Goal: Contribute content: Contribute content

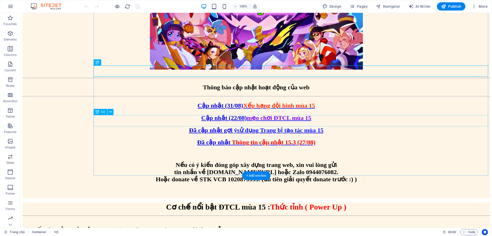
scroll to position [51, 0]
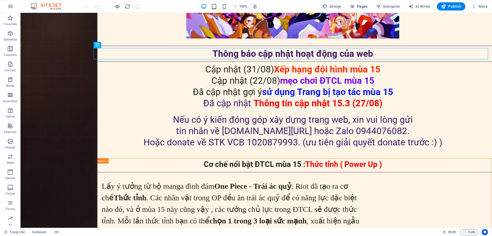
click at [368, 7] on span "Pages" at bounding box center [359, 6] width 18 height 5
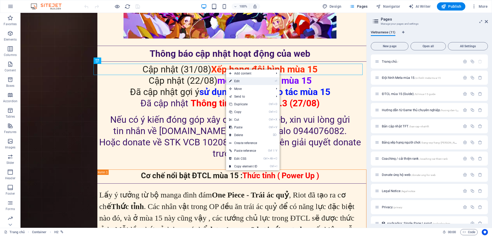
drag, startPoint x: 241, startPoint y: 80, endPoint x: 119, endPoint y: 59, distance: 123.3
click at [241, 80] on link "⏎ Edit" at bounding box center [243, 81] width 34 height 8
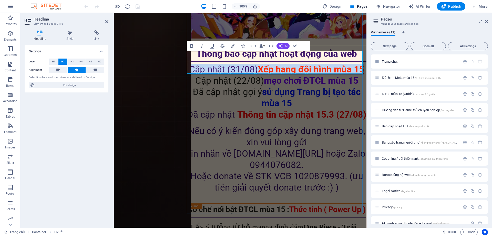
click at [246, 64] on link "Cập nhật (31/08) Xếp hạng đội hình mùa 15" at bounding box center [276, 69] width 175 height 11
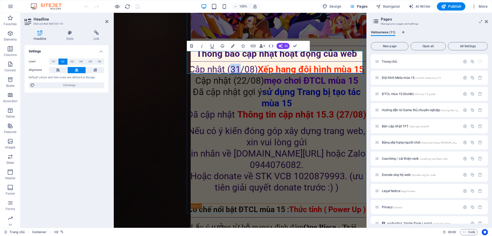
drag, startPoint x: 245, startPoint y: 54, endPoint x: 236, endPoint y: 54, distance: 9.2
click at [236, 64] on link "Cập nhật (31/08) Xếp hạng đội hình mùa 15" at bounding box center [276, 69] width 175 height 11
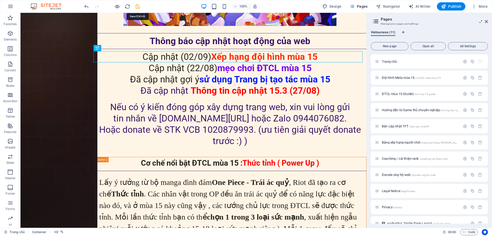
click at [138, 5] on icon "save" at bounding box center [138, 7] width 6 height 6
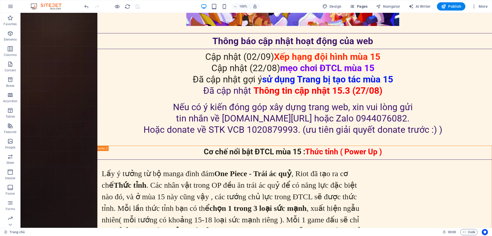
click at [367, 5] on span "Pages" at bounding box center [359, 6] width 18 height 5
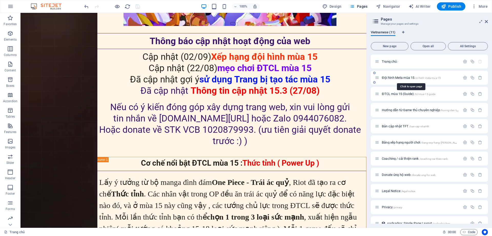
click at [399, 77] on span "Đội hình Meta mùa 15 /oi-hinh-meta-mua-15" at bounding box center [411, 78] width 59 height 4
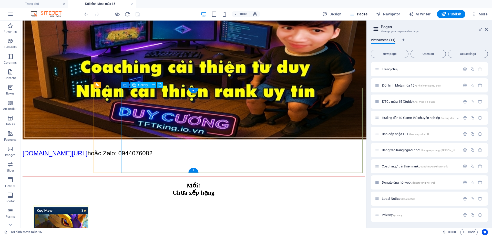
scroll to position [128, 0]
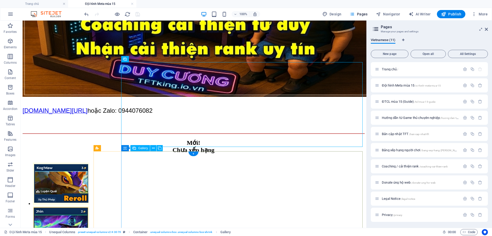
scroll to position [154, 0]
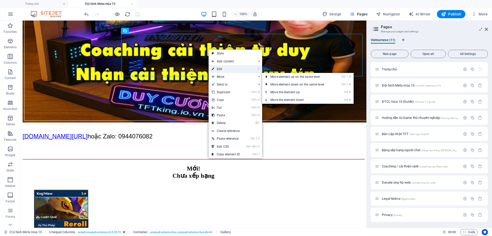
click at [223, 70] on link "⏎ Edit" at bounding box center [226, 69] width 34 height 8
select select "3"
select select "px"
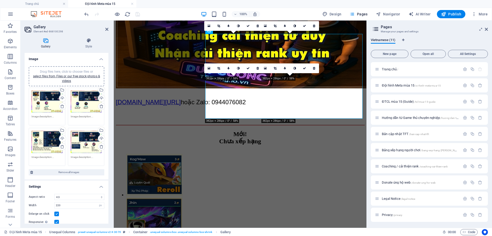
scroll to position [183, 0]
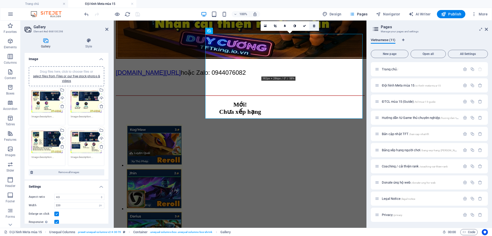
click at [315, 27] on icon at bounding box center [314, 25] width 2 height 3
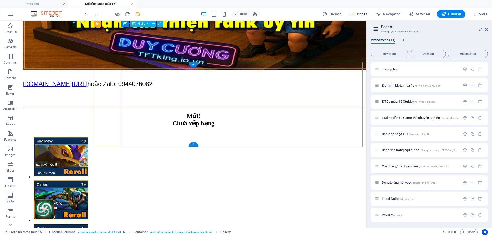
scroll to position [179, 0]
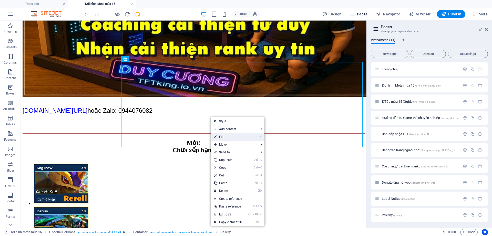
click at [224, 136] on link "⏎ Edit" at bounding box center [228, 137] width 34 height 8
select select "3"
select select "px"
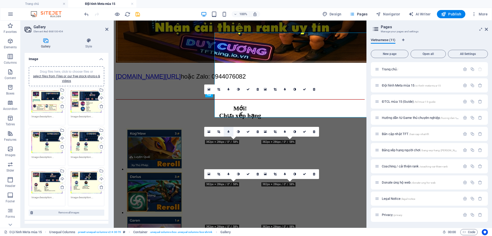
scroll to position [209, 0]
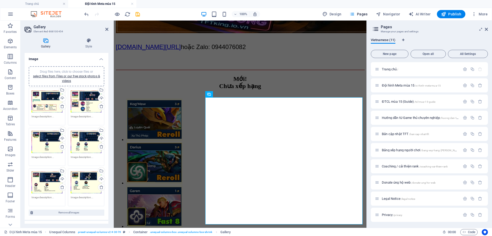
click at [69, 78] on div "Drag files here, click to choose files or select files from Files or our free s…" at bounding box center [66, 76] width 69 height 14
click at [51, 74] on link "select files from Files or our free stock photos & videos" at bounding box center [66, 78] width 67 height 8
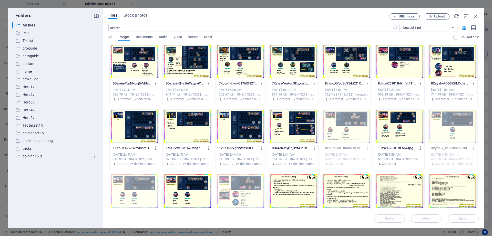
click at [43, 155] on p "doihinh15.3" at bounding box center [56, 156] width 67 height 6
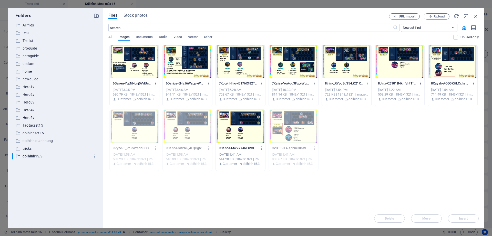
click at [337, 65] on div at bounding box center [346, 61] width 49 height 33
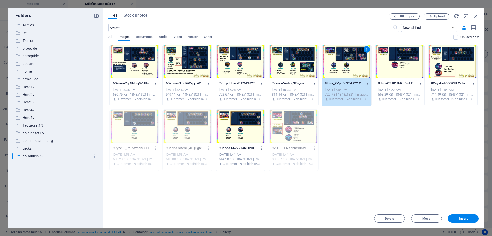
click at [459, 218] on span "Insert" at bounding box center [463, 218] width 9 height 3
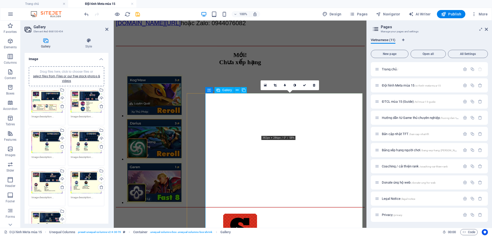
scroll to position [260, 0]
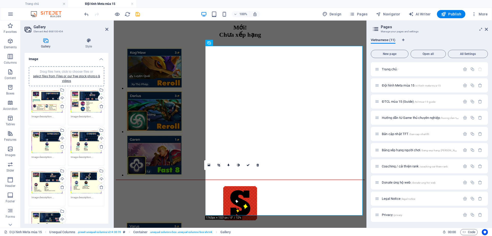
click at [217, 165] on link at bounding box center [219, 165] width 10 height 10
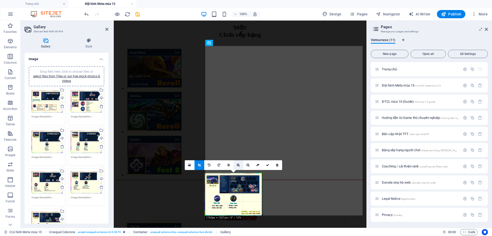
click at [240, 166] on link at bounding box center [239, 165] width 10 height 10
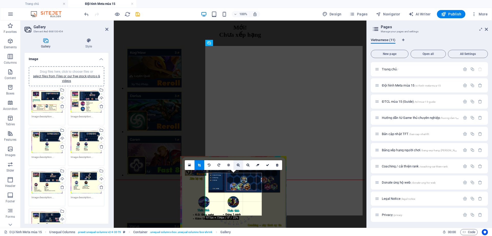
click at [240, 166] on icon at bounding box center [238, 164] width 3 height 3
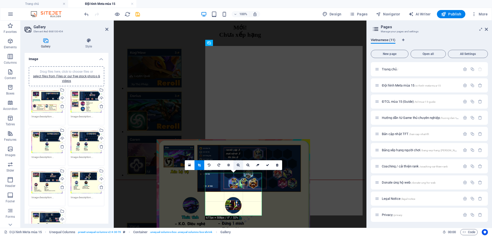
click at [240, 166] on icon at bounding box center [238, 164] width 3 height 3
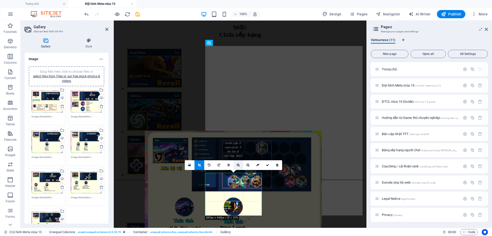
click at [240, 166] on icon at bounding box center [238, 164] width 3 height 3
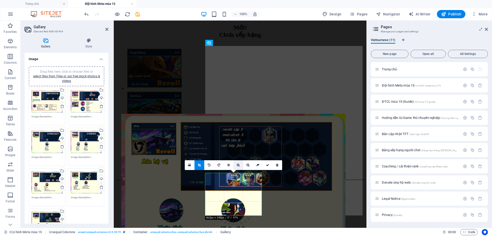
click at [240, 166] on icon at bounding box center [238, 164] width 3 height 3
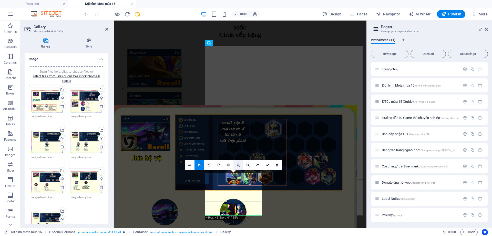
click at [239, 166] on icon at bounding box center [238, 164] width 3 height 3
drag, startPoint x: 239, startPoint y: 166, endPoint x: 239, endPoint y: 176, distance: 9.2
click at [239, 167] on link at bounding box center [239, 165] width 10 height 10
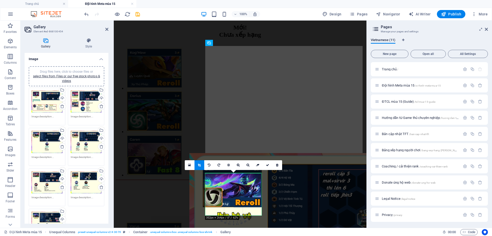
drag, startPoint x: 310, startPoint y: 216, endPoint x: 343, endPoint y: 246, distance: 44.3
click at [343, 235] on html "[DOMAIN_NAME] Trang chủ Đội hình Meta mùa 15 Favorites Elements Columns Content…" at bounding box center [246, 118] width 492 height 236
click at [248, 164] on icon at bounding box center [248, 164] width 3 height 3
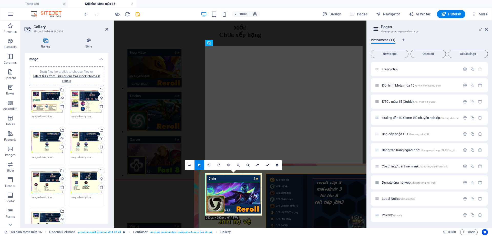
drag, startPoint x: 251, startPoint y: 184, endPoint x: 244, endPoint y: 186, distance: 7.7
click at [264, 162] on link at bounding box center [268, 165] width 10 height 10
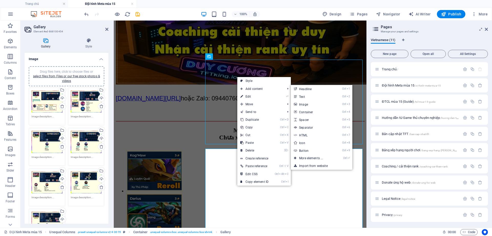
scroll to position [135, 0]
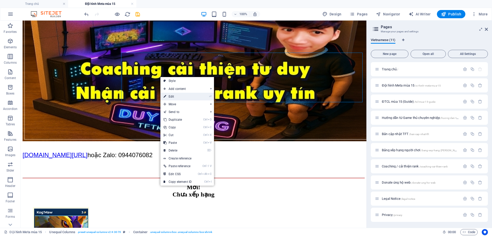
click at [183, 98] on link "⏎ Edit" at bounding box center [178, 97] width 34 height 8
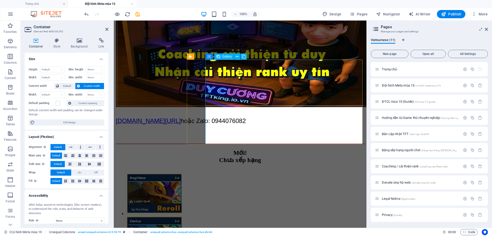
scroll to position [158, 0]
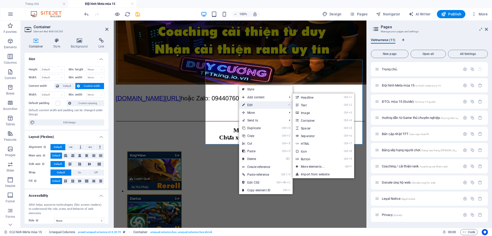
click at [248, 105] on link "⏎ Edit" at bounding box center [256, 105] width 34 height 8
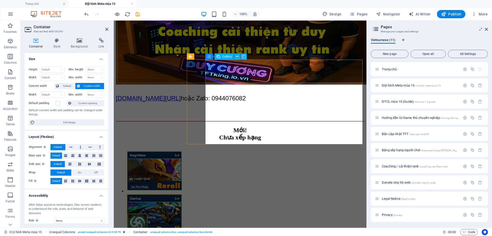
drag, startPoint x: 232, startPoint y: 87, endPoint x: 229, endPoint y: 94, distance: 7.0
click at [183, 150] on li at bounding box center [154, 171] width 56 height 43
click at [294, 150] on div at bounding box center [240, 215] width 249 height 130
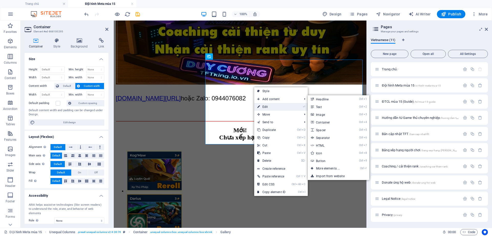
click at [269, 109] on link "⏎ Edit" at bounding box center [271, 107] width 34 height 8
select select "3"
select select "px"
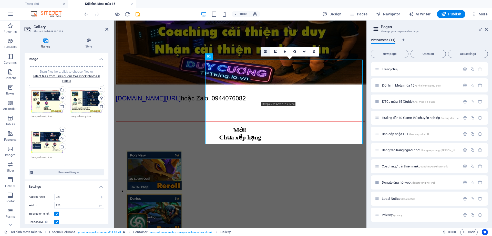
click at [261, 54] on link at bounding box center [266, 52] width 10 height 10
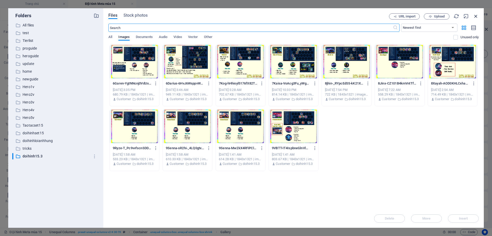
click at [478, 16] on icon "button" at bounding box center [476, 16] width 6 height 6
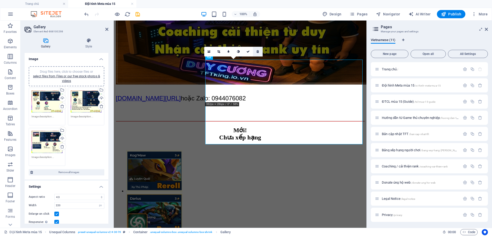
click at [257, 53] on icon at bounding box center [258, 51] width 2 height 3
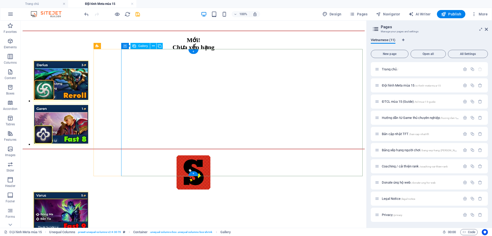
scroll to position [256, 0]
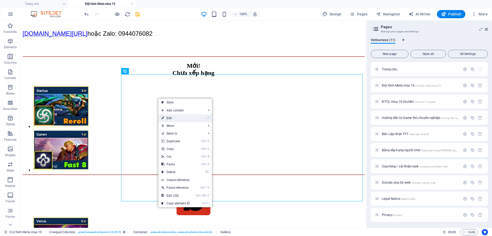
click at [169, 116] on link "⏎ Edit" at bounding box center [175, 118] width 34 height 8
select select "3"
select select "px"
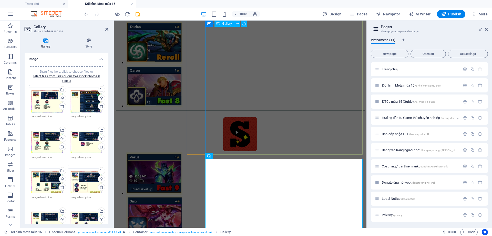
scroll to position [363, 0]
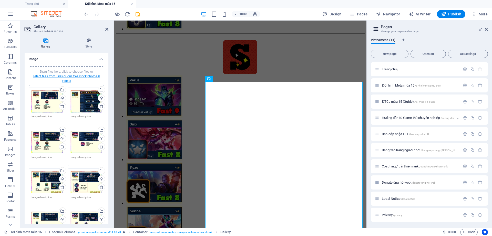
click at [65, 76] on link "select files from Files or our free stock photos & videos" at bounding box center [66, 78] width 67 height 8
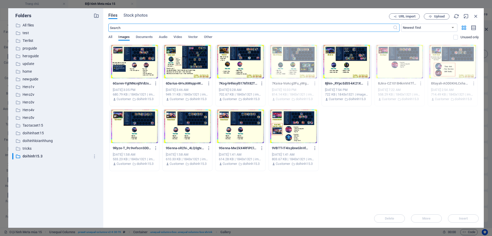
click at [245, 66] on div at bounding box center [240, 61] width 49 height 33
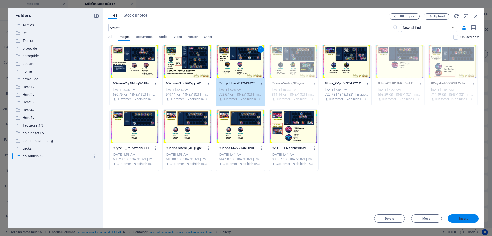
click at [453, 217] on span "Insert" at bounding box center [463, 218] width 27 height 3
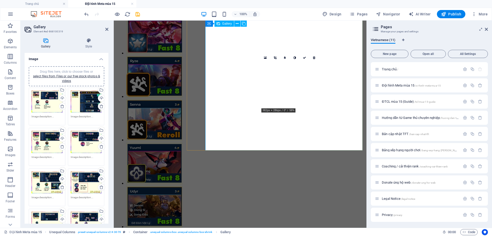
scroll to position [517, 0]
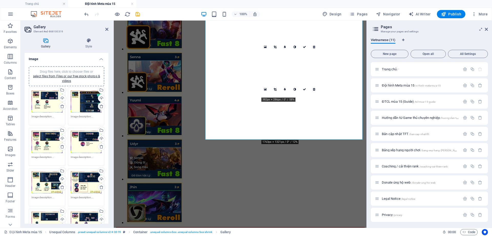
click at [278, 90] on link at bounding box center [276, 89] width 10 height 10
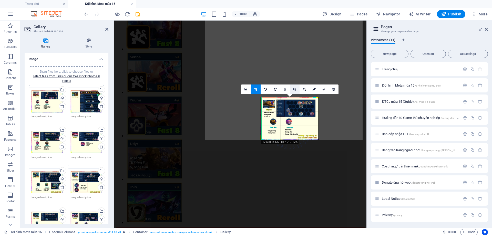
click at [296, 92] on link at bounding box center [295, 89] width 10 height 10
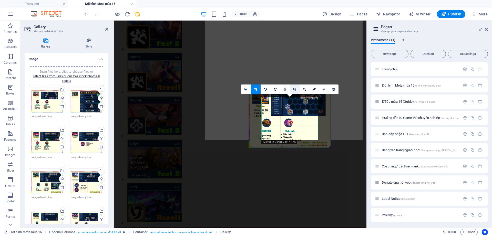
click at [296, 92] on link at bounding box center [295, 89] width 10 height 10
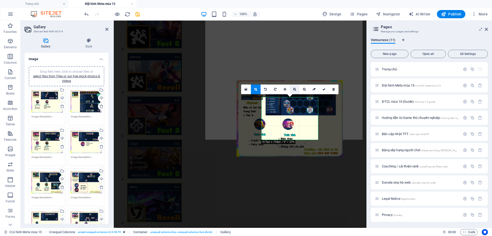
click at [296, 92] on link at bounding box center [295, 89] width 10 height 10
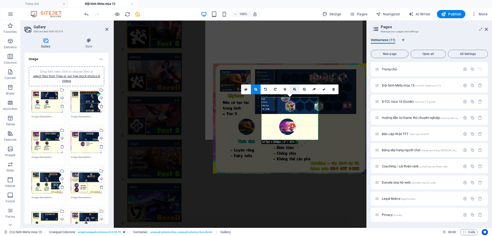
click at [296, 92] on link at bounding box center [295, 89] width 10 height 10
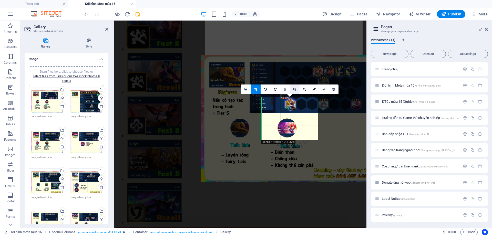
click at [296, 92] on link at bounding box center [295, 89] width 10 height 10
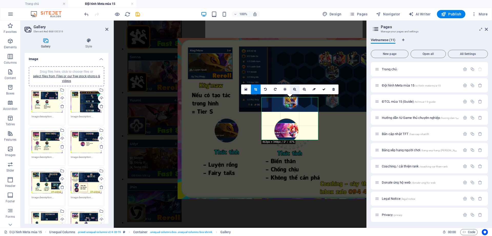
click at [296, 92] on link at bounding box center [295, 89] width 10 height 10
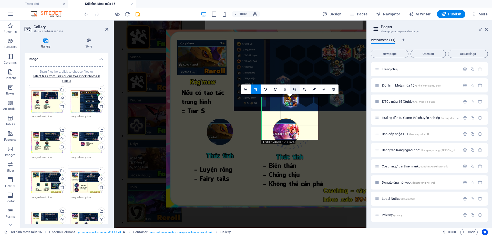
drag, startPoint x: 296, startPoint y: 92, endPoint x: 297, endPoint y: 107, distance: 14.6
click at [296, 93] on link at bounding box center [295, 89] width 10 height 10
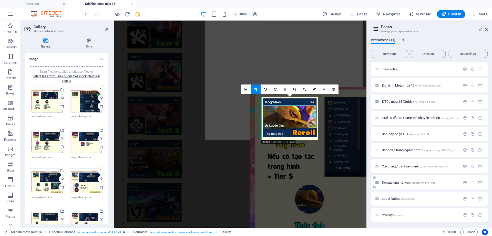
drag, startPoint x: 305, startPoint y: 120, endPoint x: 393, endPoint y: 175, distance: 104.4
click at [393, 175] on div "Trang chủ Đội hình Meta mùa 15 Favorites Elements Columns Content Boxes Accordi…" at bounding box center [246, 124] width 492 height 207
click at [324, 88] on icon at bounding box center [324, 89] width 3 height 3
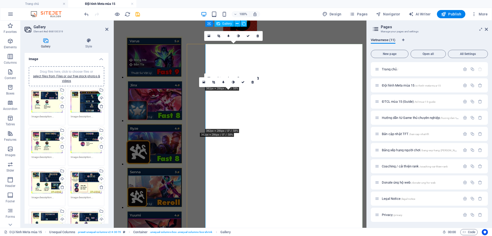
scroll to position [401, 0]
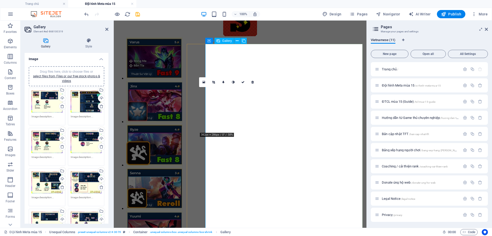
drag, startPoint x: 281, startPoint y: 179, endPoint x: 237, endPoint y: 59, distance: 127.0
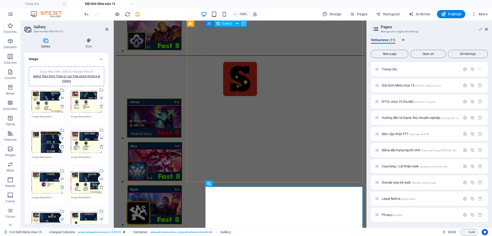
scroll to position [385, 0]
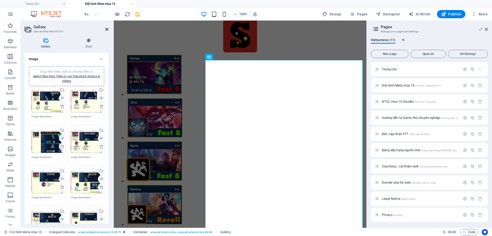
drag, startPoint x: 106, startPoint y: 29, endPoint x: 88, endPoint y: 7, distance: 28.2
click at [106, 29] on icon at bounding box center [106, 29] width 3 height 4
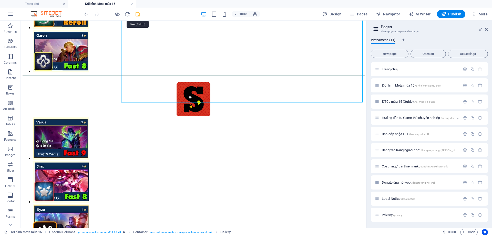
click at [138, 15] on icon "save" at bounding box center [138, 14] width 6 height 6
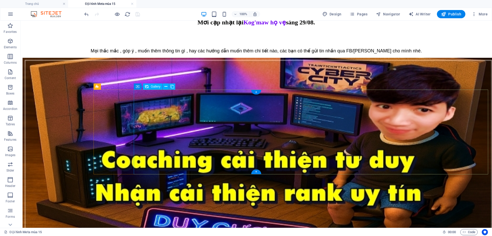
scroll to position [0, 0]
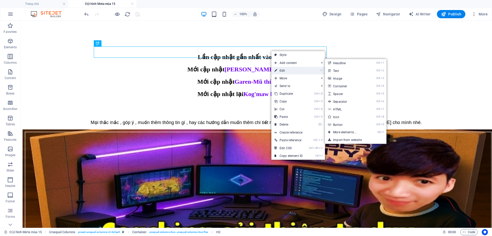
click at [287, 70] on link "⏎ Edit" at bounding box center [289, 71] width 34 height 8
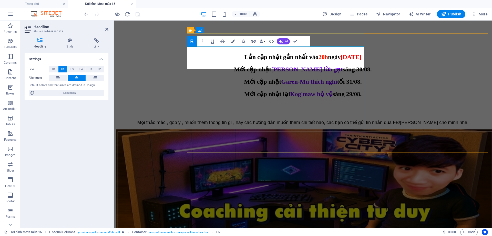
click at [317, 61] on h2 "Lần cập nhật gần nhất vào 20h [DATE]" at bounding box center [303, 56] width 374 height 7
drag, startPoint x: 321, startPoint y: 50, endPoint x: 316, endPoint y: 49, distance: 5.4
click at [319, 54] on span "20h" at bounding box center [323, 57] width 9 height 7
click at [319, 54] on span "29h" at bounding box center [323, 57] width 9 height 7
click at [339, 60] on span "[DATE]" at bounding box center [349, 57] width 21 height 7
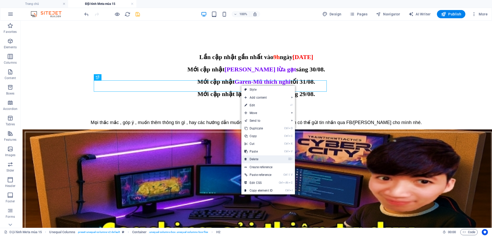
drag, startPoint x: 263, startPoint y: 159, endPoint x: 233, endPoint y: 99, distance: 66.6
click at [263, 159] on link "⌦ Delete" at bounding box center [259, 159] width 34 height 8
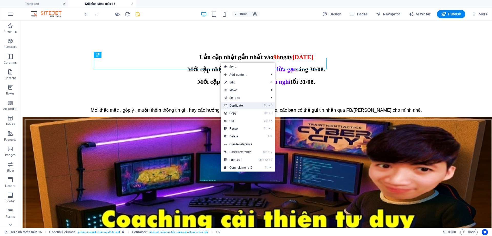
click at [243, 103] on link "Ctrl D Duplicate" at bounding box center [238, 106] width 34 height 8
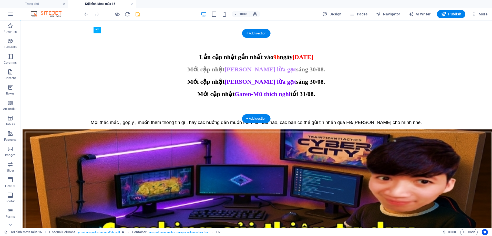
drag, startPoint x: 262, startPoint y: 73, endPoint x: 260, endPoint y: 76, distance: 3.1
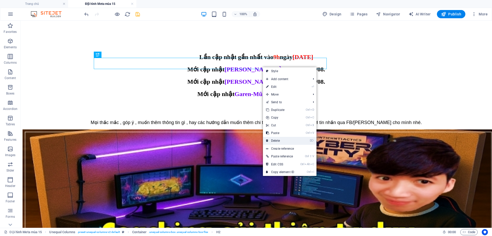
click at [277, 137] on link "⌦ Delete" at bounding box center [280, 141] width 34 height 8
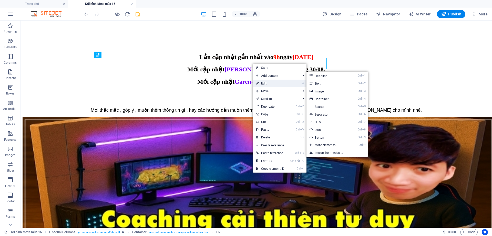
click at [267, 81] on link "⏎ Edit" at bounding box center [270, 83] width 34 height 8
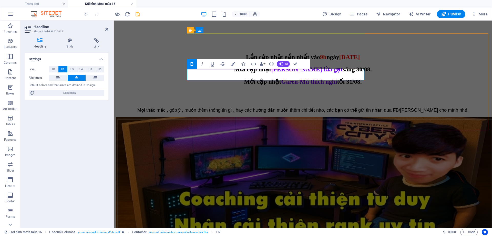
click at [271, 73] on span "[PERSON_NAME] lừa gạt" at bounding box center [307, 69] width 72 height 7
drag, startPoint x: 239, startPoint y: 75, endPoint x: 186, endPoint y: 74, distance: 53.3
click at [234, 72] on strong "Mới cập nhật [PERSON_NAME] lừa gạt sáng 30/08." at bounding box center [303, 69] width 138 height 7
click at [271, 73] on span "[PERSON_NAME] lừa gạt" at bounding box center [307, 69] width 72 height 7
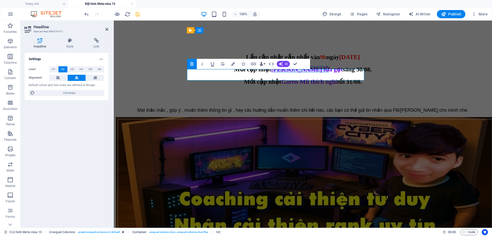
drag, startPoint x: 246, startPoint y: 73, endPoint x: 311, endPoint y: 76, distance: 64.9
click at [311, 73] on span "[PERSON_NAME] lừa gạt" at bounding box center [307, 69] width 72 height 7
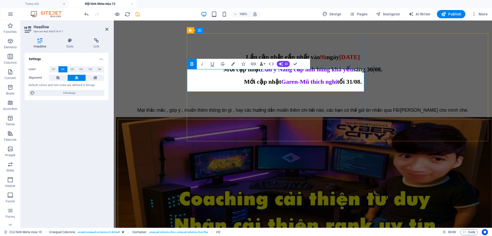
drag, startPoint x: 285, startPoint y: 84, endPoint x: 291, endPoint y: 84, distance: 5.6
click at [291, 73] on strong "Mới cập nhật [PERSON_NAME] cấp anh hùng khá yếu sáng 30/08." at bounding box center [303, 69] width 159 height 7
drag, startPoint x: 244, startPoint y: 74, endPoint x: 256, endPoint y: 85, distance: 16.5
click at [261, 73] on span "Lưu ý Nâng cấp anh hùng khá yếu" at bounding box center [307, 69] width 93 height 7
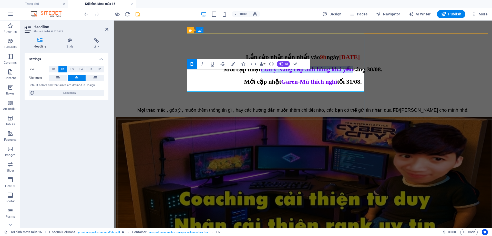
click at [261, 73] on span "Lưu ý Nâng cấp anh hùng khá yếu" at bounding box center [307, 69] width 93 height 7
drag, startPoint x: 246, startPoint y: 74, endPoint x: 253, endPoint y: 82, distance: 10.8
click at [261, 73] on span "Lưu ý Nâng cấp anh hùng khá yếu" at bounding box center [307, 69] width 93 height 7
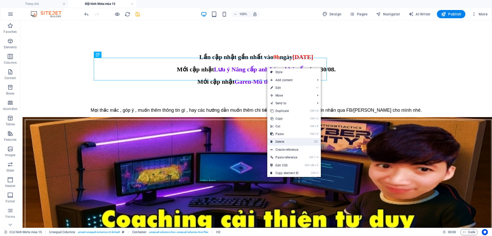
click at [287, 139] on link "⌦ Delete" at bounding box center [284, 142] width 34 height 8
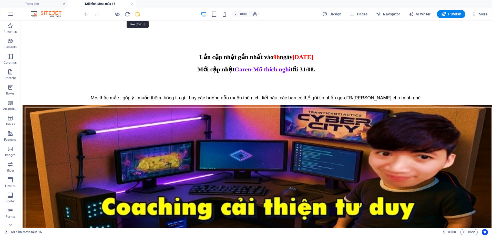
click at [138, 13] on icon "save" at bounding box center [138, 14] width 6 height 6
click at [457, 13] on span "Publish" at bounding box center [451, 14] width 20 height 5
